Goal: Find specific page/section: Find specific page/section

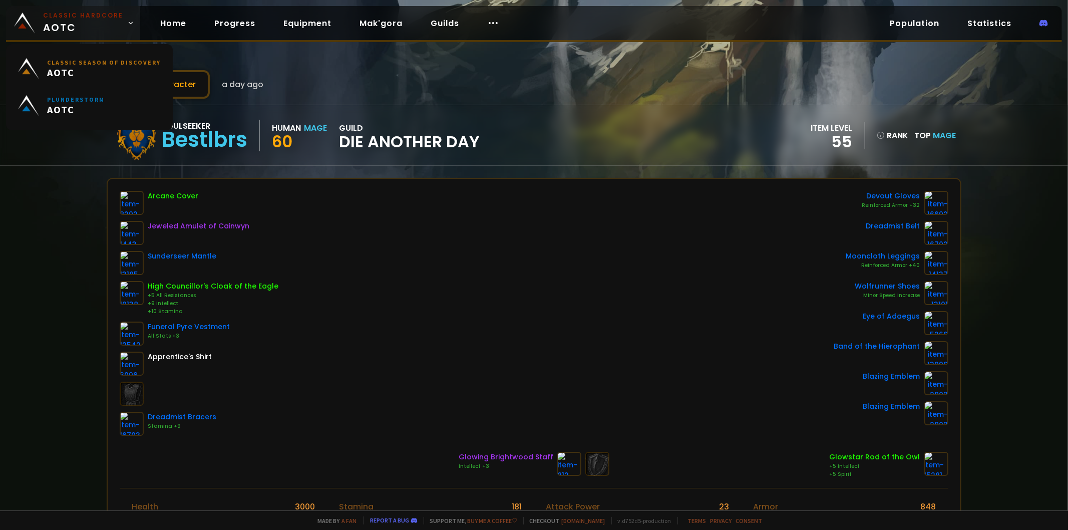
click at [56, 28] on span "Classic Hardcore AOTC" at bounding box center [83, 23] width 80 height 24
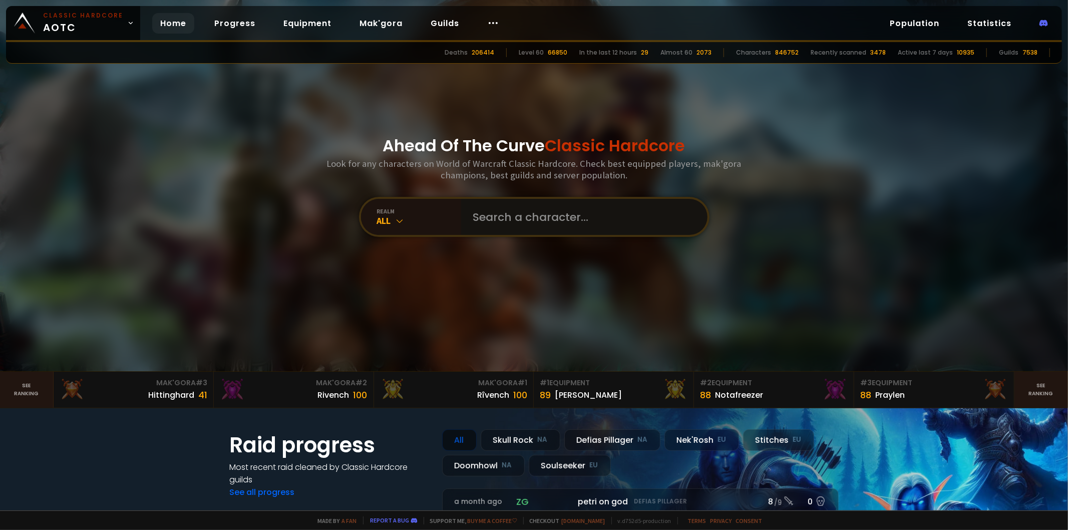
click at [511, 226] on input "text" at bounding box center [581, 217] width 228 height 36
type input "ы"
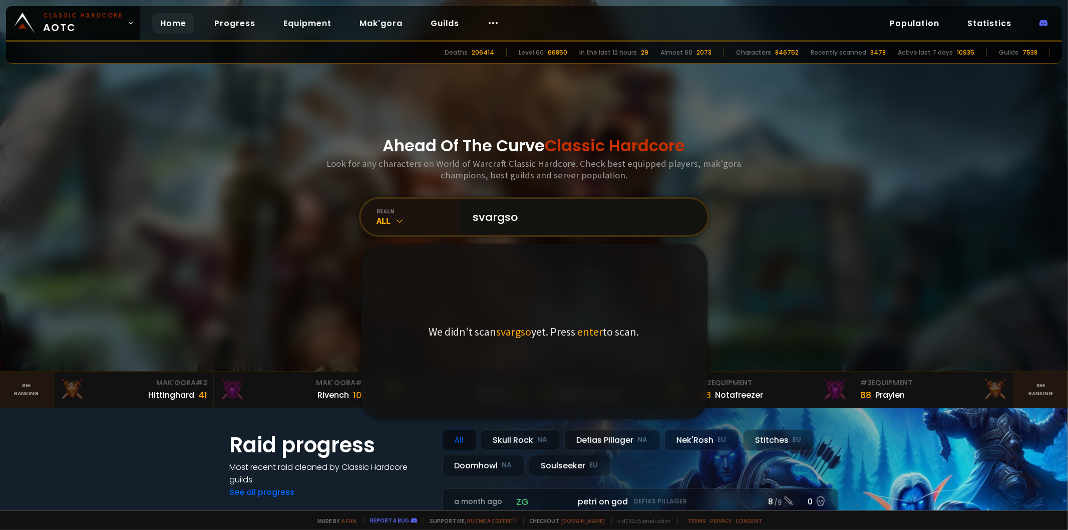
type input "svargson"
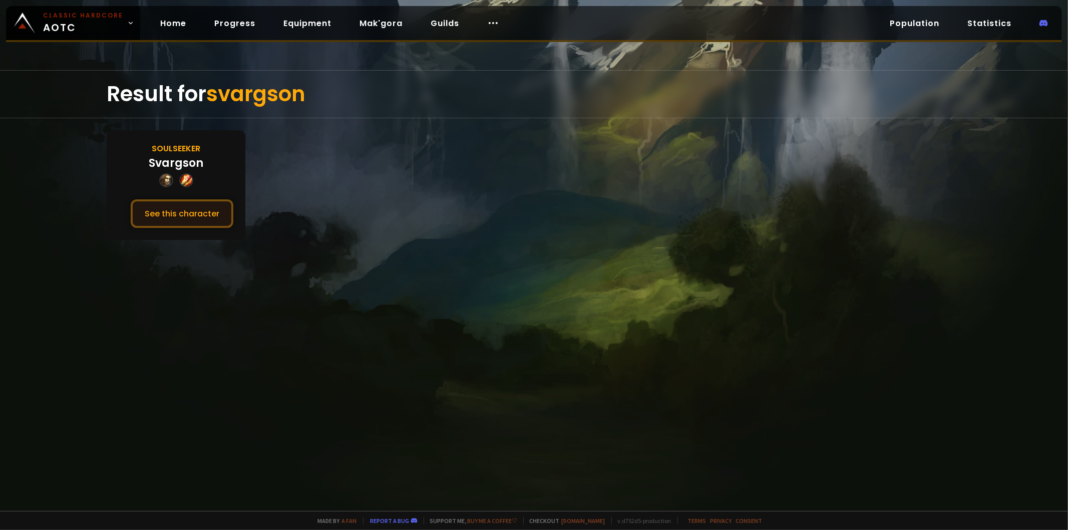
click at [186, 214] on button "See this character" at bounding box center [182, 213] width 103 height 29
